Goal: Navigation & Orientation: Find specific page/section

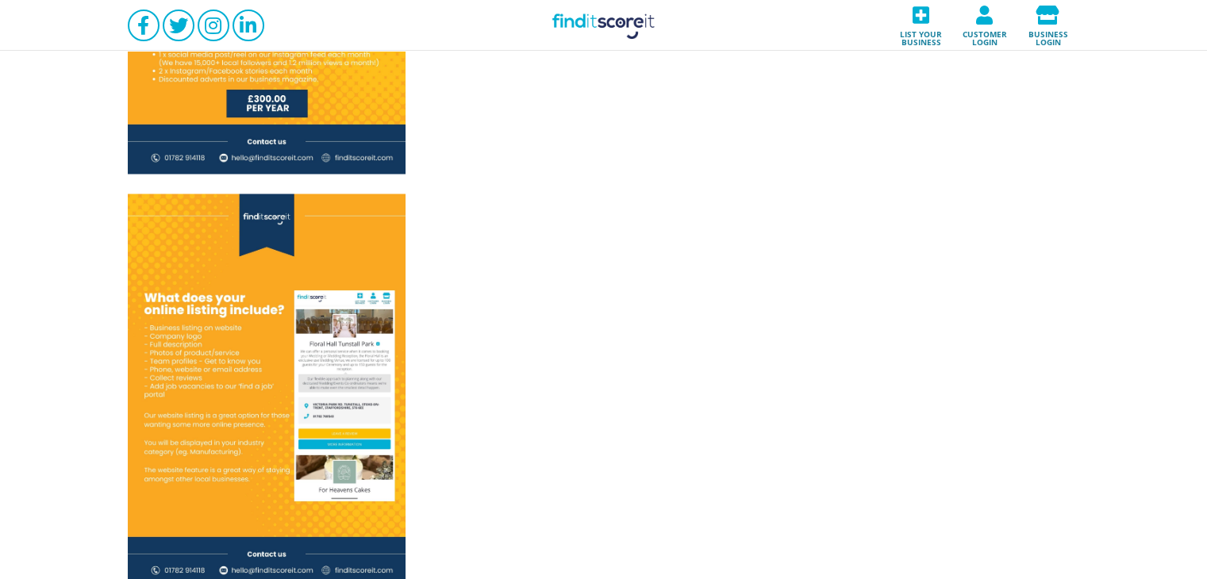
scroll to position [3122, 0]
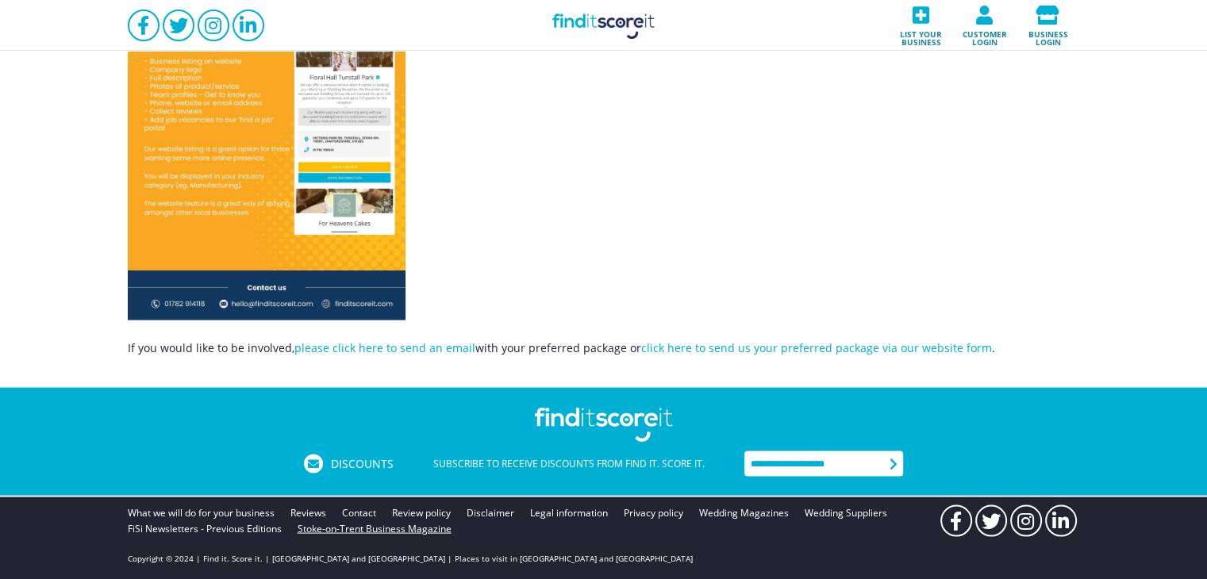
click at [399, 530] on link "Stoke-on-Trent Business Magazine" at bounding box center [374, 529] width 154 height 16
click at [767, 514] on link "Wedding Magazines" at bounding box center [744, 513] width 90 height 16
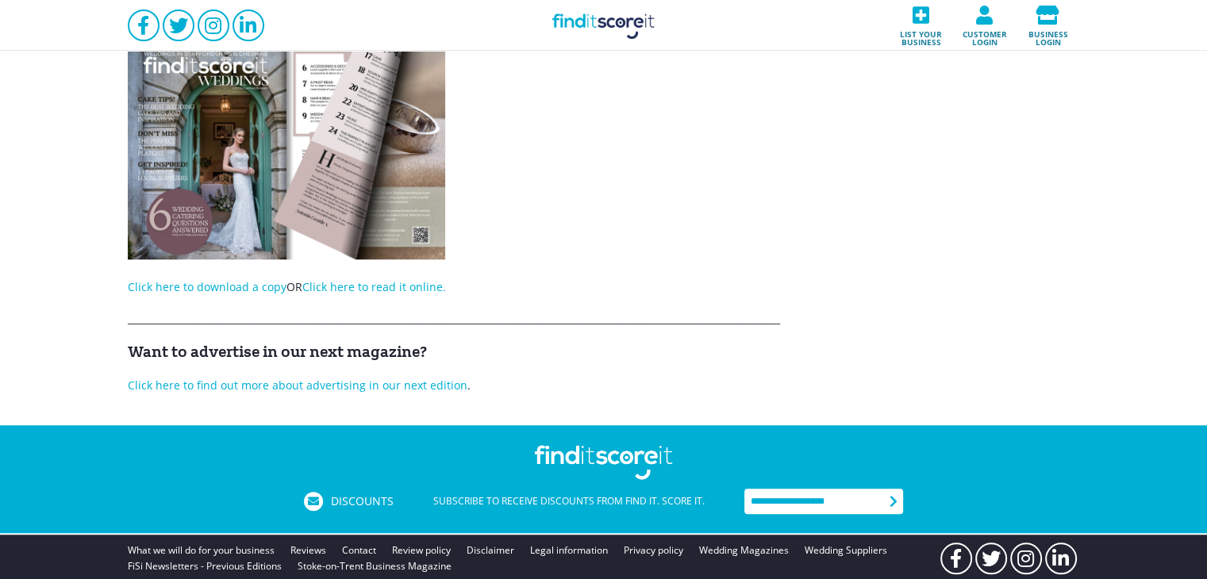
scroll to position [1193, 0]
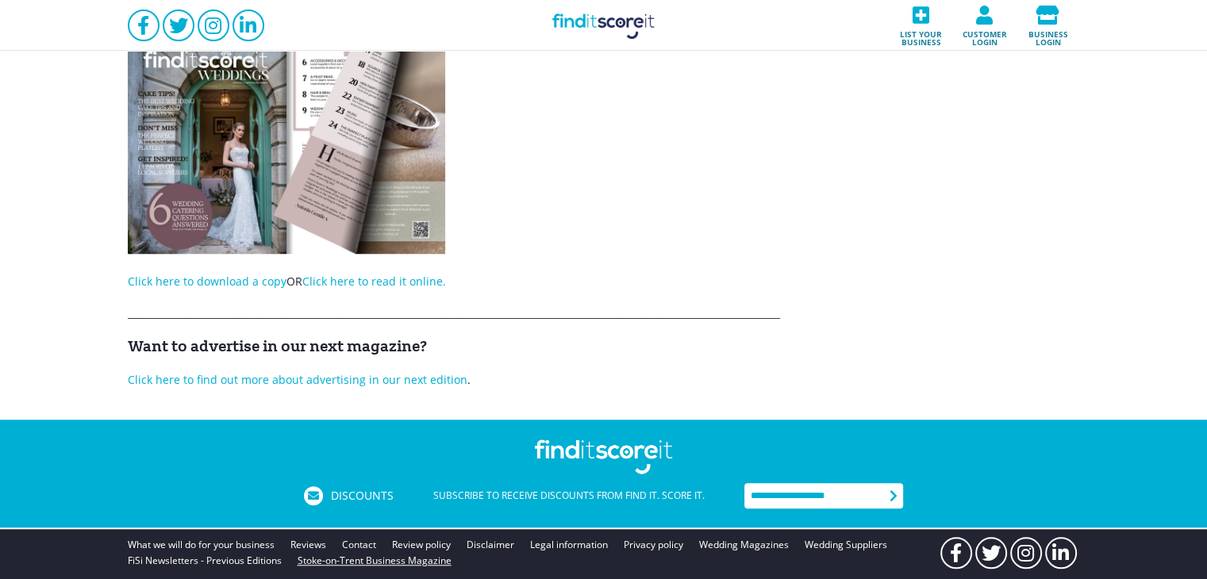
click at [394, 553] on link "Stoke-on-Trent Business Magazine" at bounding box center [374, 561] width 154 height 16
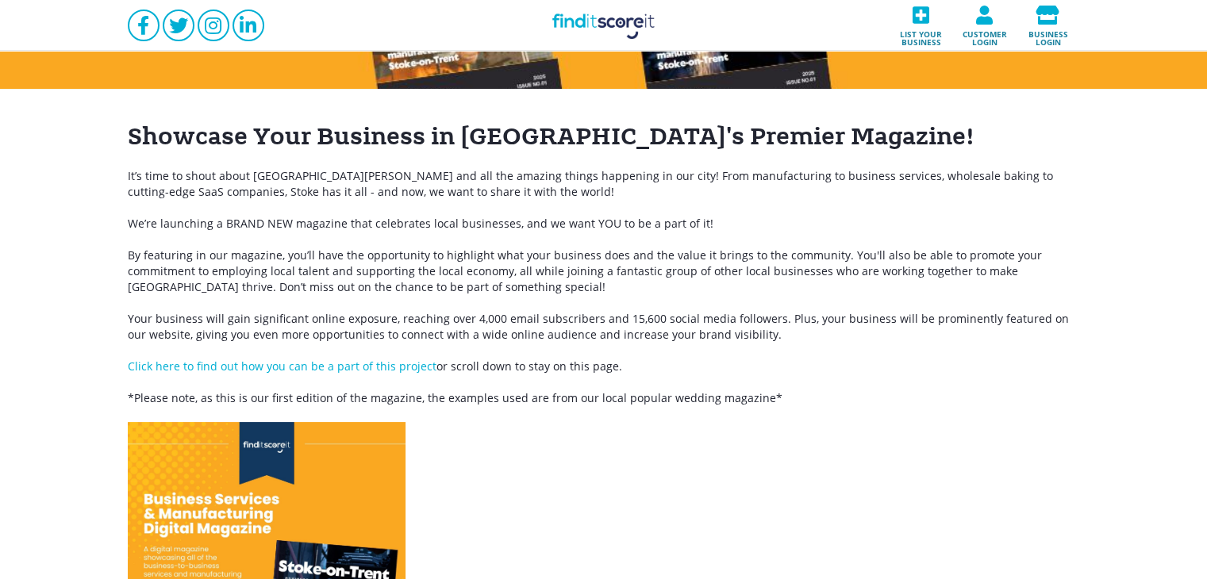
scroll to position [159, 0]
